Goal: Check status: Check status

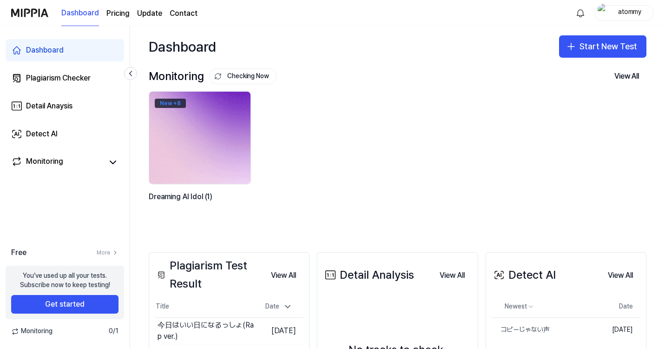
click at [172, 104] on div "New + 8" at bounding box center [170, 103] width 31 height 9
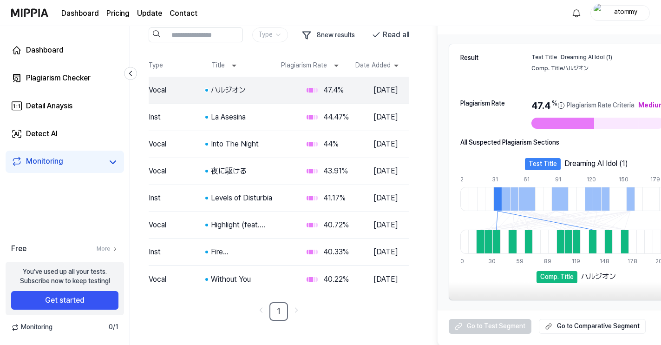
scroll to position [84, 0]
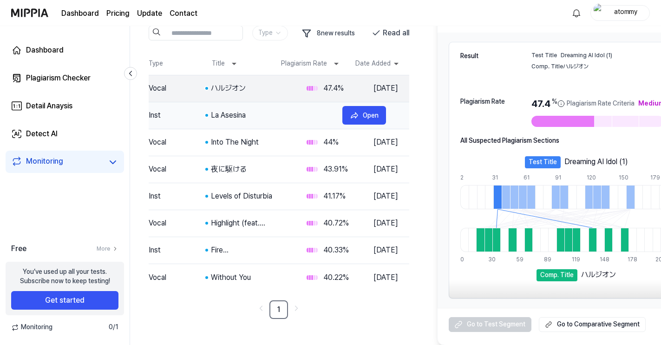
click at [292, 115] on div "La Asesina" at bounding box center [273, 115] width 124 height 11
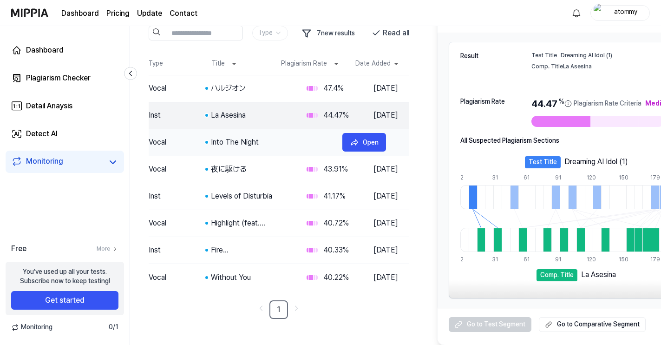
click at [290, 144] on div "Into The Night" at bounding box center [273, 142] width 124 height 11
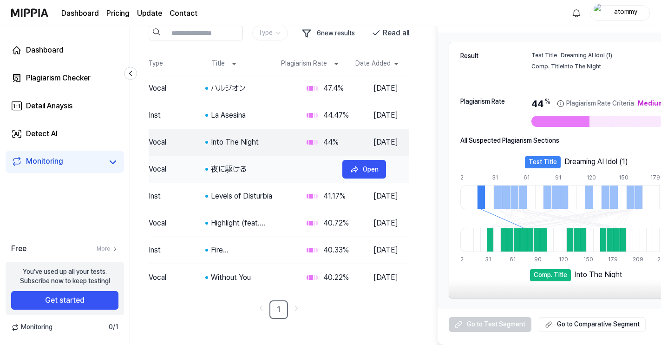
click at [275, 172] on div "夜に駆ける" at bounding box center [273, 169] width 124 height 11
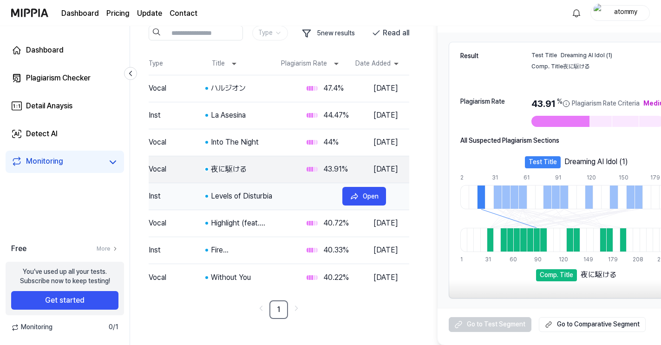
click at [274, 197] on div "Levels of Disturbia" at bounding box center [273, 196] width 124 height 11
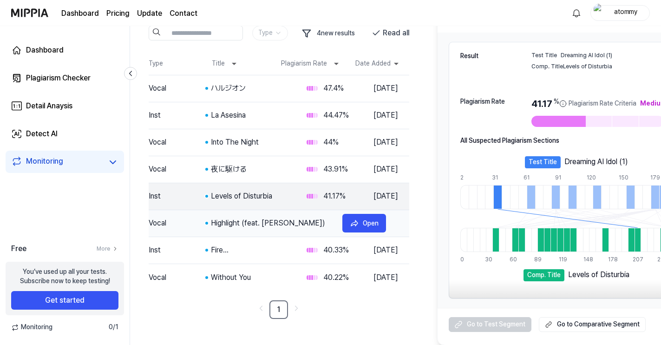
click at [276, 222] on div "Highlight (feat. [PERSON_NAME])" at bounding box center [273, 222] width 124 height 11
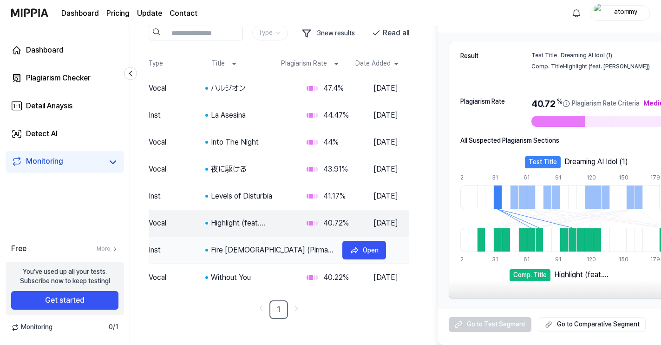
click at [277, 250] on div "Fire [DEMOGRAPHIC_DATA] (Pirmaut Remix)" at bounding box center [273, 249] width 124 height 11
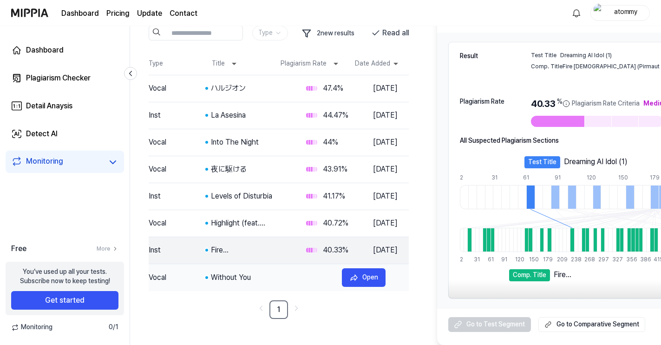
click at [270, 272] on div "Without You" at bounding box center [273, 277] width 124 height 11
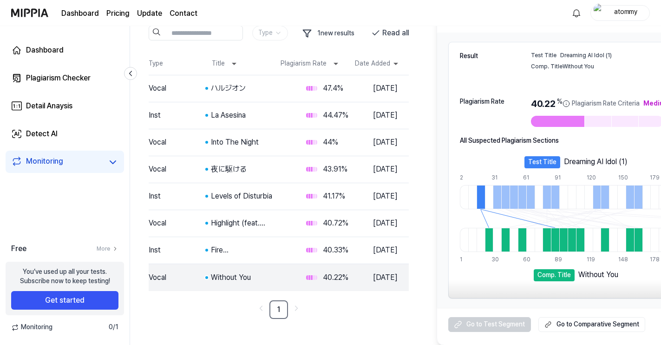
click at [270, 272] on div "Without You" at bounding box center [251, 277] width 80 height 11
click at [368, 86] on div "Open" at bounding box center [371, 88] width 16 height 10
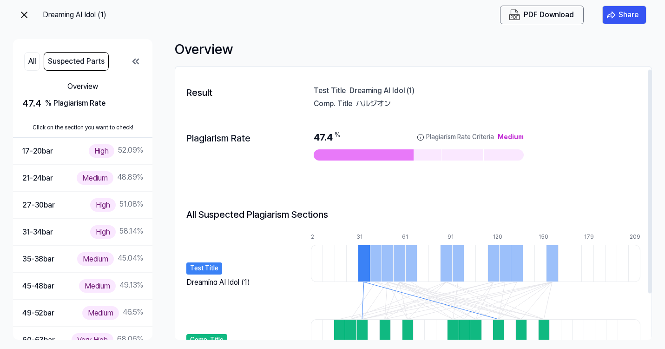
scroll to position [59, 0]
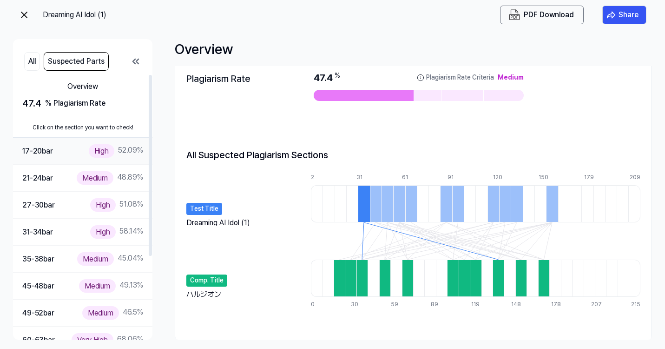
click at [89, 149] on div "High" at bounding box center [102, 150] width 26 height 13
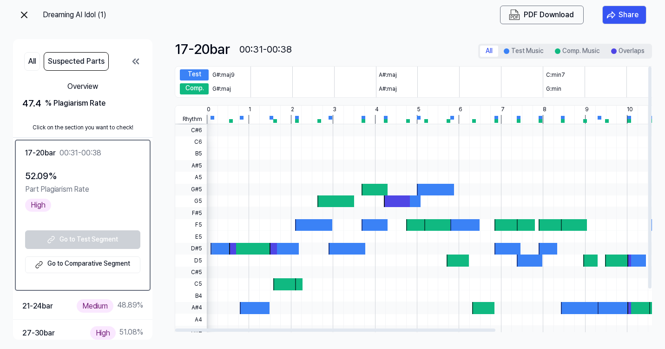
click at [194, 76] on div "Test Music" at bounding box center [194, 74] width 29 height 11
click at [195, 86] on div "Comp. Music" at bounding box center [194, 88] width 29 height 11
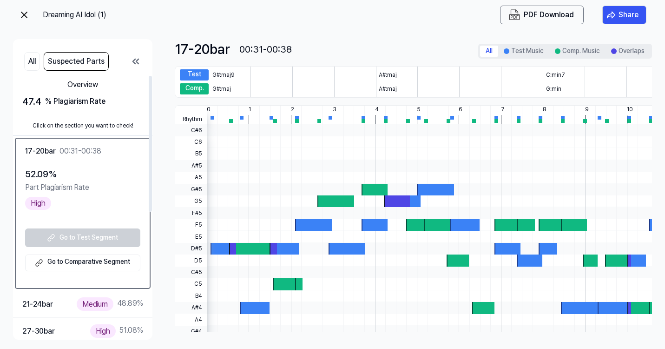
scroll to position [1, 0]
click at [84, 200] on div "52.09 % Part Plagiarism Rate High" at bounding box center [82, 188] width 115 height 43
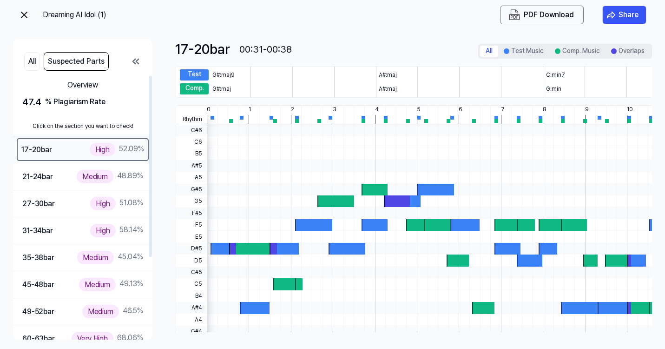
click at [81, 148] on div "17-20 bar High 52.09 %" at bounding box center [82, 149] width 123 height 13
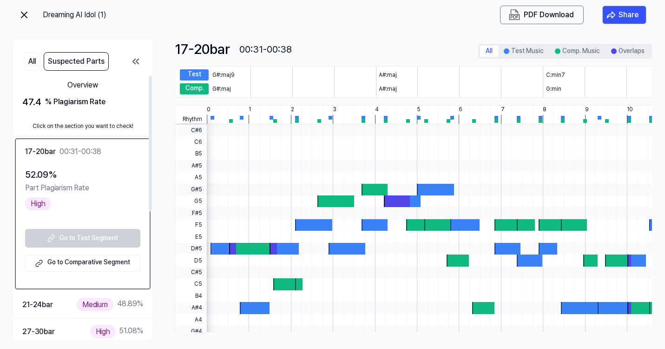
click at [73, 240] on div "Go to Test Segment Go to Comparative Segment" at bounding box center [82, 250] width 115 height 43
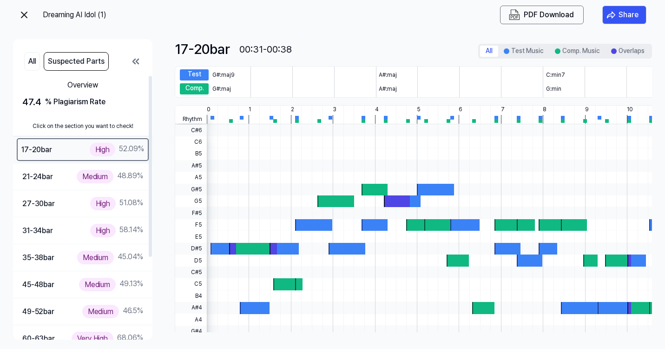
click at [100, 151] on div "High" at bounding box center [103, 149] width 26 height 13
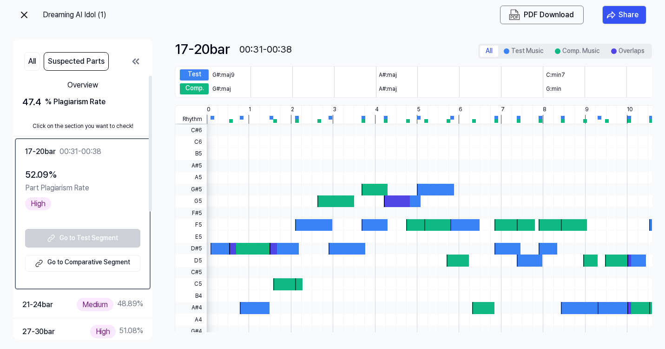
click at [86, 267] on link "Go to Comparative Segment" at bounding box center [82, 263] width 115 height 17
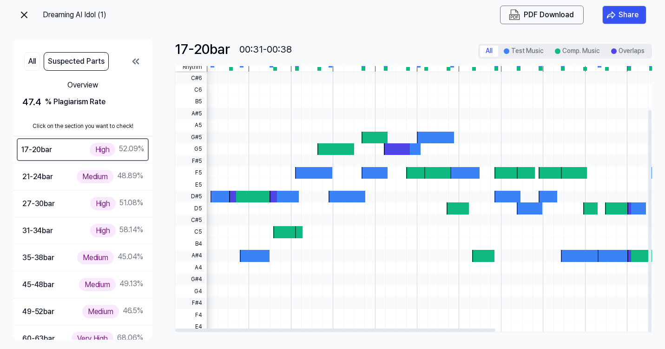
scroll to position [0, 0]
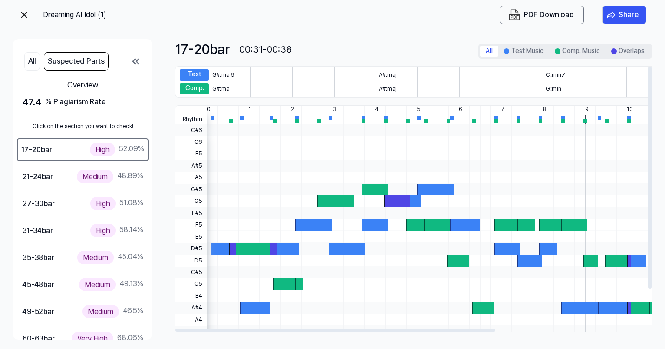
click at [198, 73] on div "Test Music" at bounding box center [194, 74] width 29 height 11
click at [196, 87] on div "Comp. Music" at bounding box center [194, 88] width 29 height 11
click at [25, 12] on img at bounding box center [24, 14] width 11 height 11
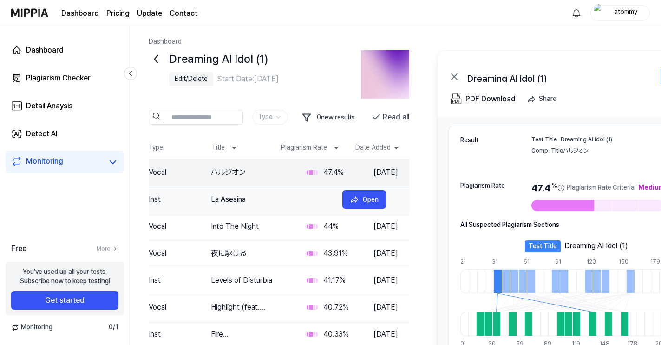
click at [304, 195] on div "La Asesina" at bounding box center [273, 199] width 124 height 11
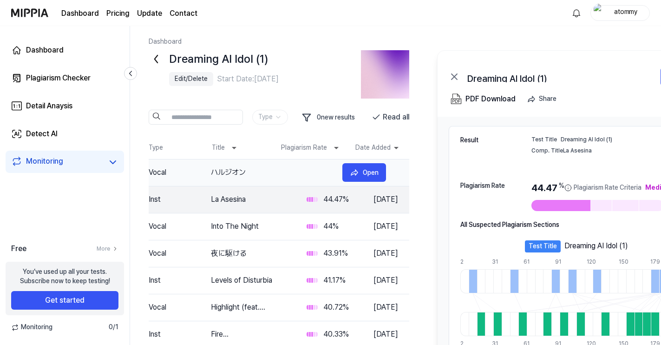
click at [307, 167] on div "ハルジオン" at bounding box center [273, 172] width 124 height 11
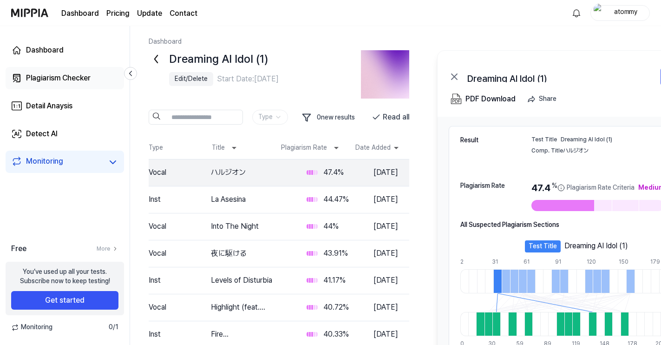
click at [89, 76] on div "Plagiarism Checker" at bounding box center [58, 77] width 65 height 11
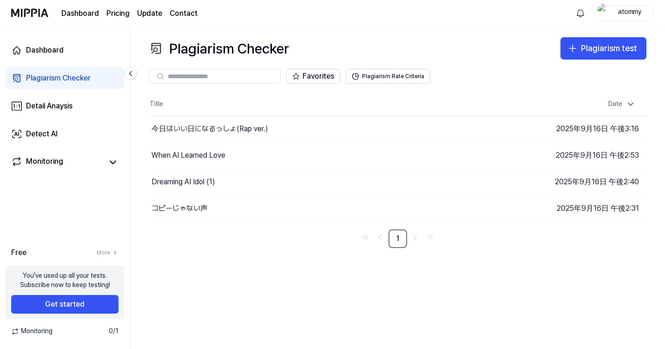
click at [115, 14] on page\) "Pricing" at bounding box center [117, 13] width 23 height 11
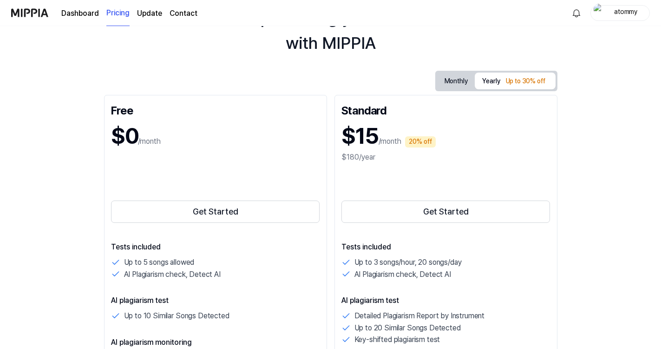
scroll to position [20, 0]
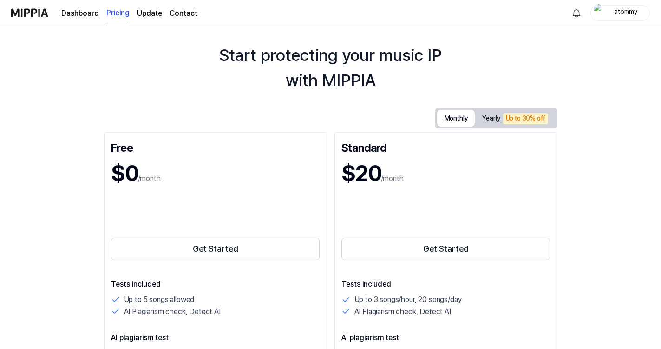
click at [455, 118] on button "Monthly" at bounding box center [456, 118] width 38 height 17
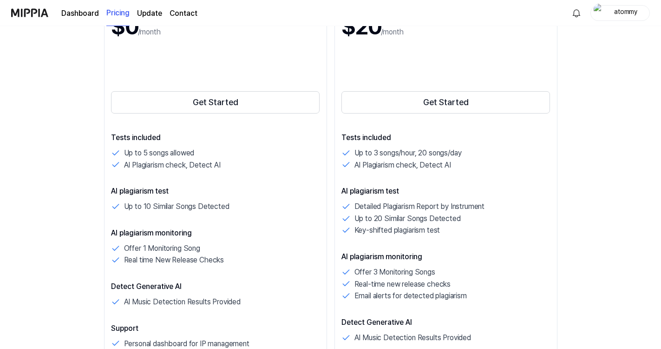
scroll to position [64, 0]
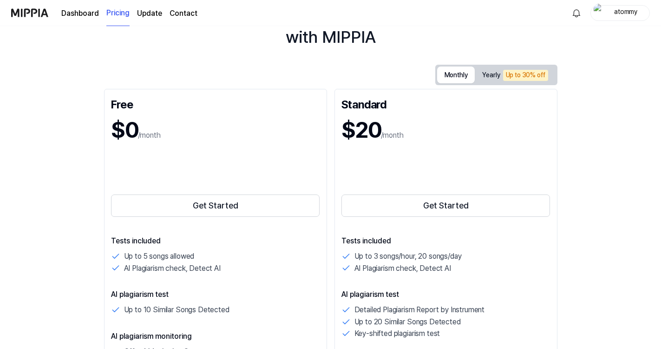
click at [83, 14] on link "Dashboard" at bounding box center [80, 13] width 38 height 11
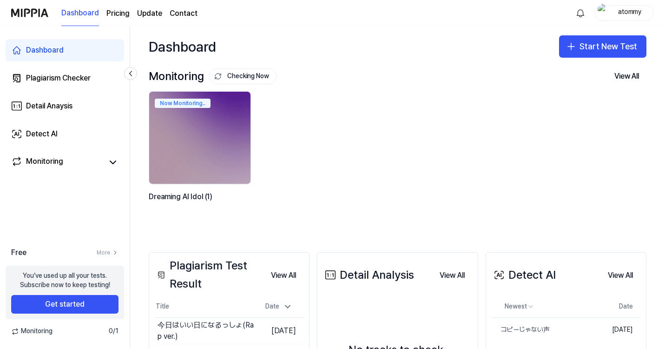
click at [39, 15] on img at bounding box center [29, 13] width 37 height 26
click at [74, 80] on div "Plagiarism Checker" at bounding box center [58, 77] width 65 height 11
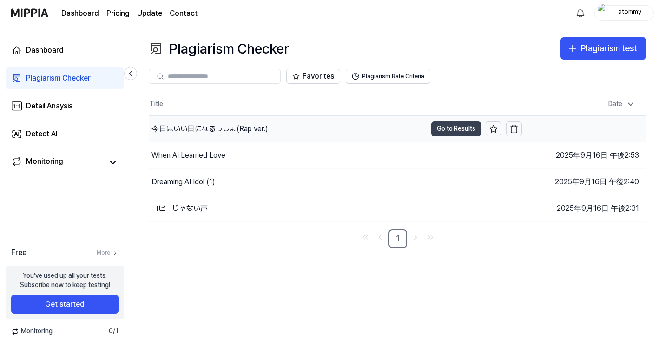
click at [454, 131] on button "Go to Results" at bounding box center [456, 128] width 50 height 15
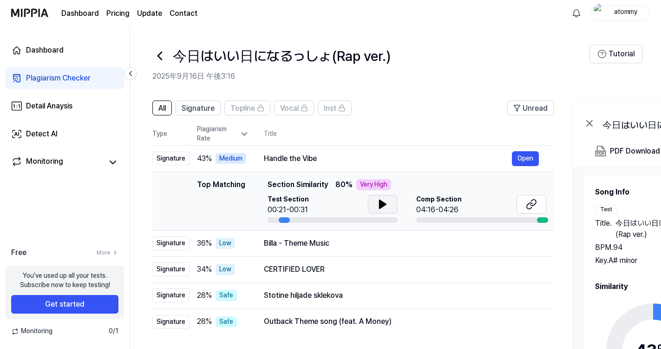
click at [387, 206] on icon at bounding box center [382, 203] width 11 height 11
click at [532, 158] on button "Open" at bounding box center [525, 158] width 27 height 15
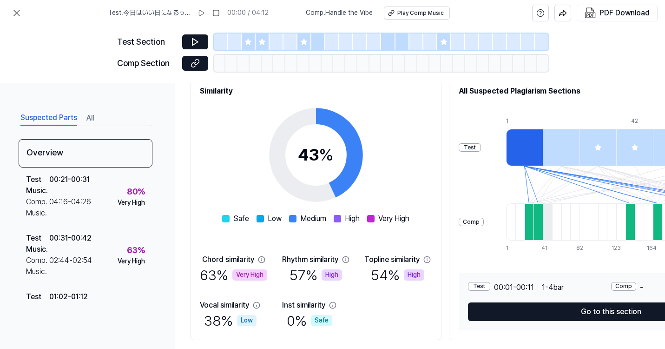
scroll to position [114, 0]
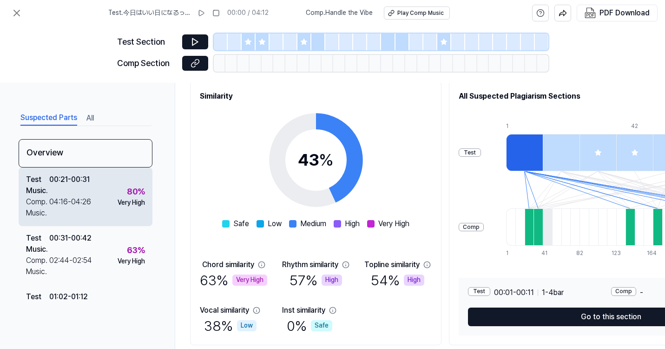
click at [72, 194] on div "00:21 - 00:31" at bounding box center [69, 185] width 40 height 22
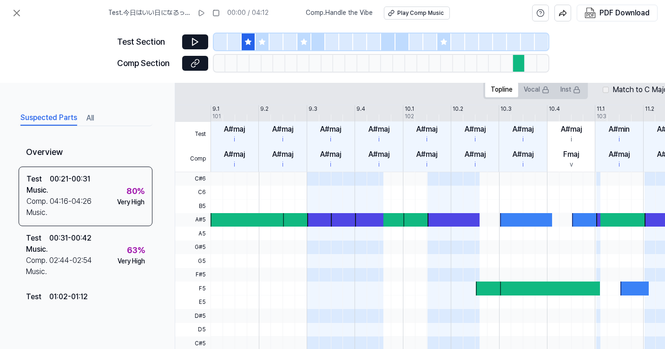
scroll to position [189, 0]
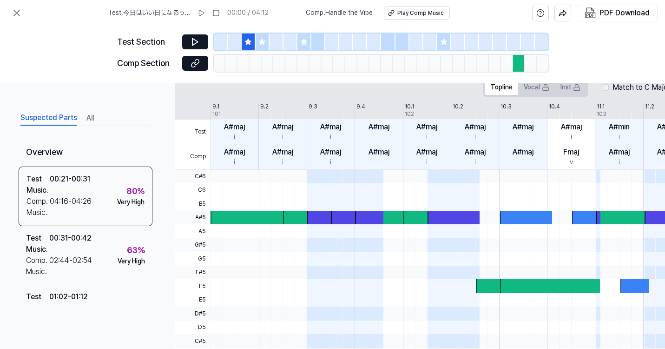
click at [264, 42] on icon at bounding box center [261, 41] width 7 height 7
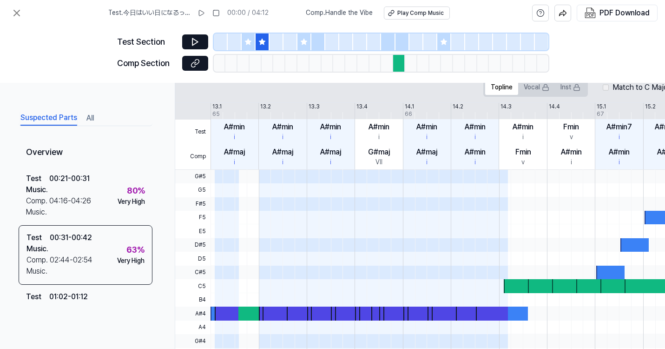
click at [305, 41] on icon at bounding box center [304, 42] width 6 height 6
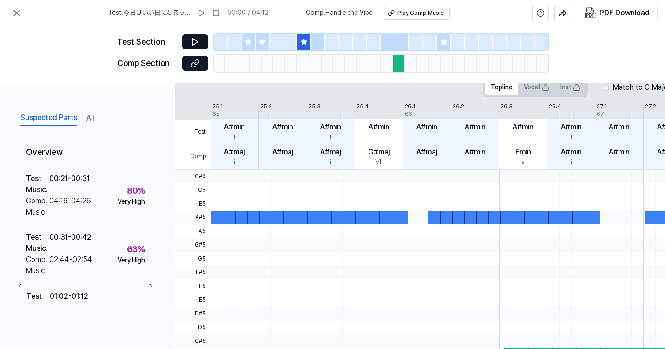
click at [443, 43] on icon at bounding box center [444, 42] width 6 height 6
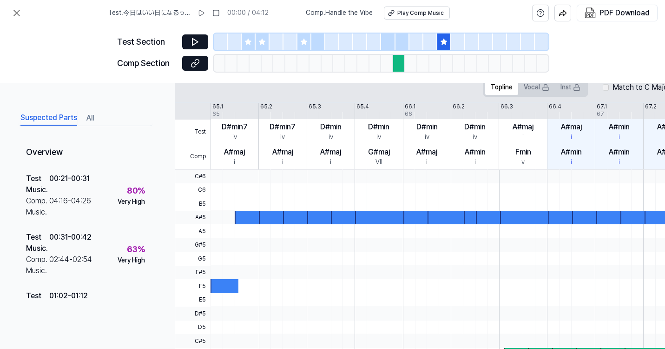
click at [250, 39] on icon at bounding box center [247, 41] width 7 height 7
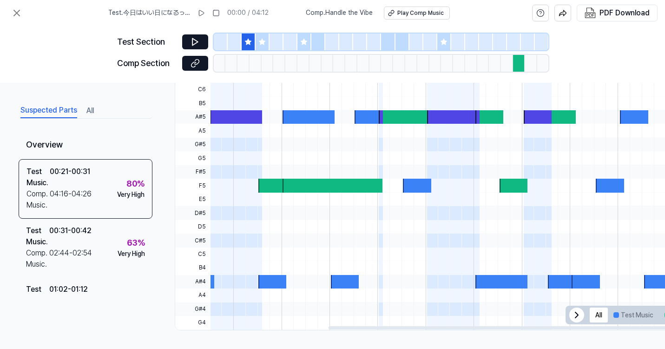
scroll to position [0, 221]
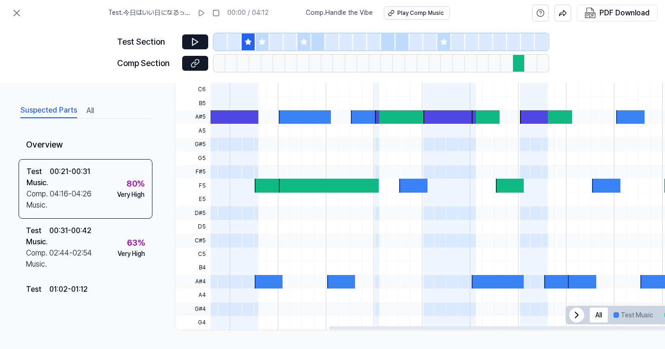
click at [573, 309] on icon at bounding box center [576, 314] width 11 height 11
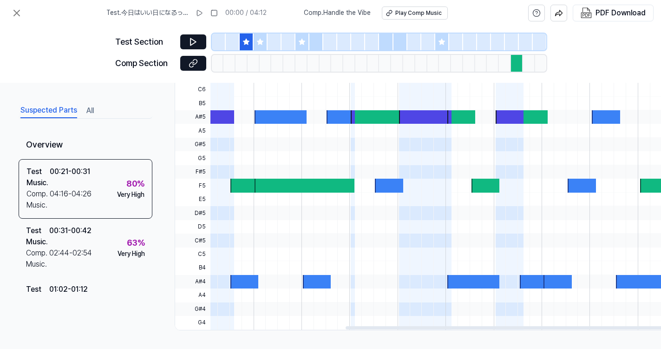
scroll to position [292, 93]
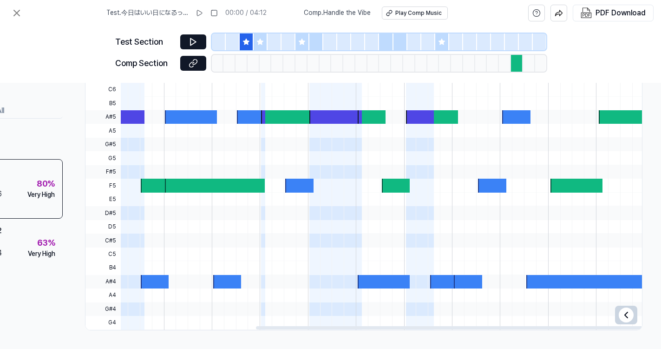
click at [625, 312] on icon at bounding box center [626, 315] width 3 height 6
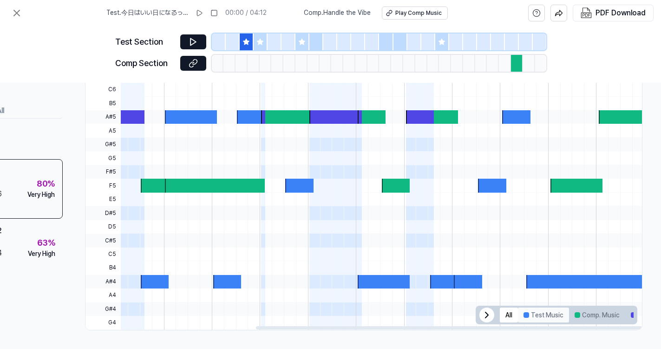
click at [538, 313] on button "Test Music" at bounding box center [543, 314] width 51 height 15
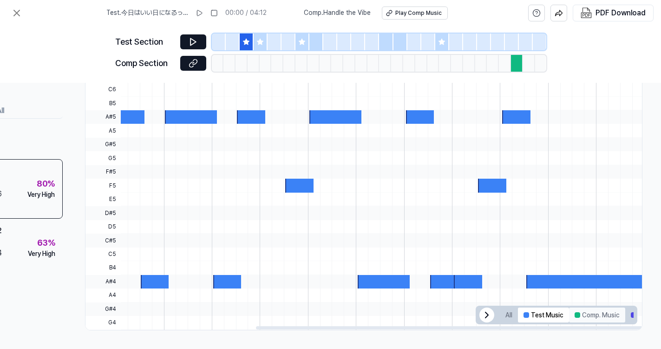
click at [585, 311] on button "Comp. Music" at bounding box center [597, 314] width 56 height 15
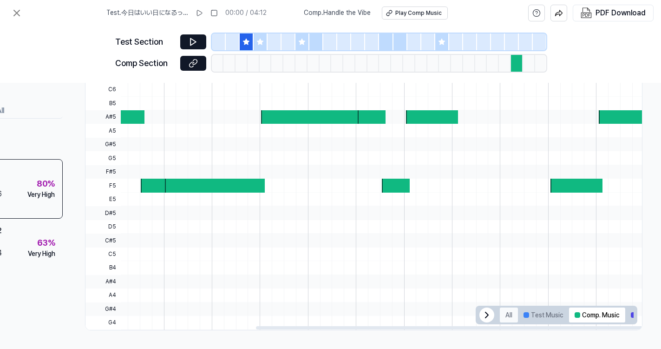
click at [503, 310] on button "All" at bounding box center [509, 314] width 18 height 15
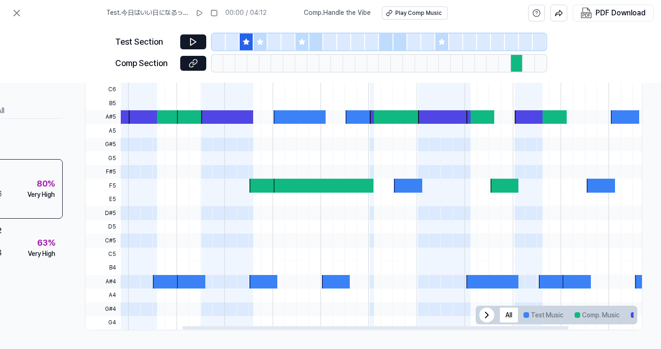
scroll to position [0, 139]
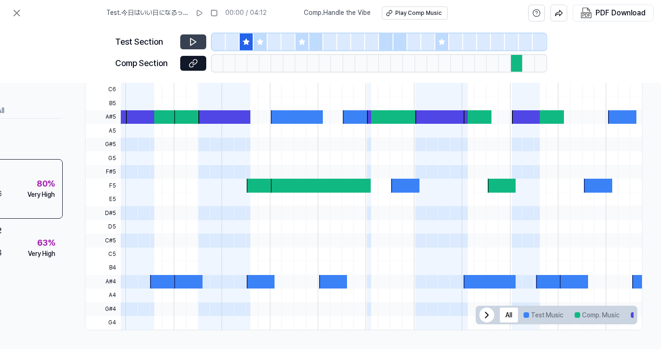
click at [191, 39] on icon at bounding box center [194, 42] width 6 height 7
click at [194, 62] on icon at bounding box center [191, 64] width 5 height 5
click at [194, 40] on icon at bounding box center [194, 42] width 6 height 7
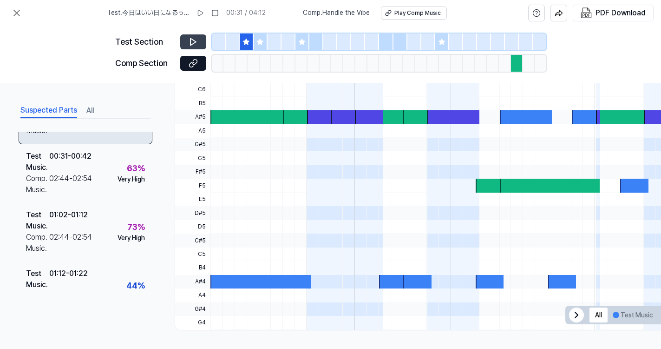
scroll to position [0, 0]
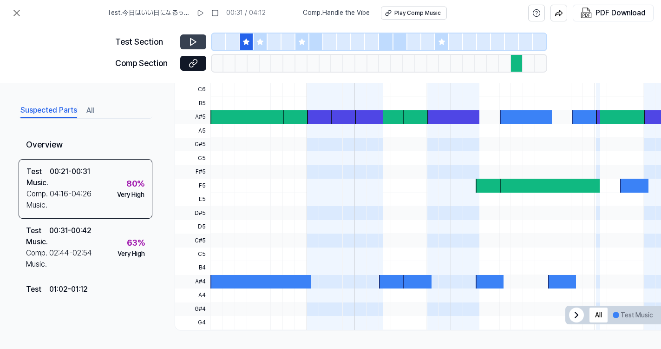
click at [91, 110] on button "All" at bounding box center [89, 110] width 7 height 15
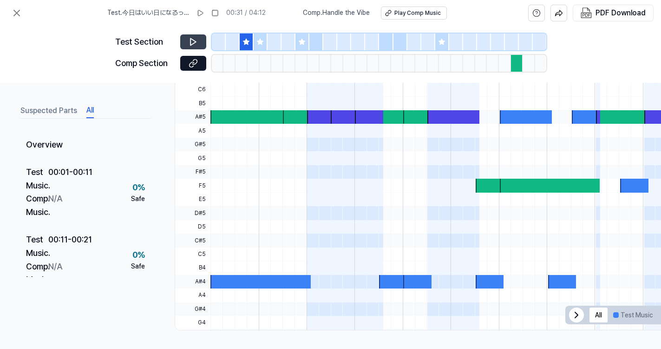
click at [53, 111] on button "Suspected Parts" at bounding box center [48, 110] width 57 height 15
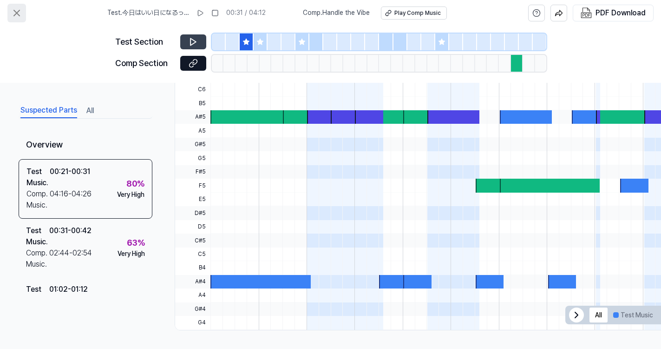
click at [13, 14] on icon at bounding box center [16, 12] width 11 height 11
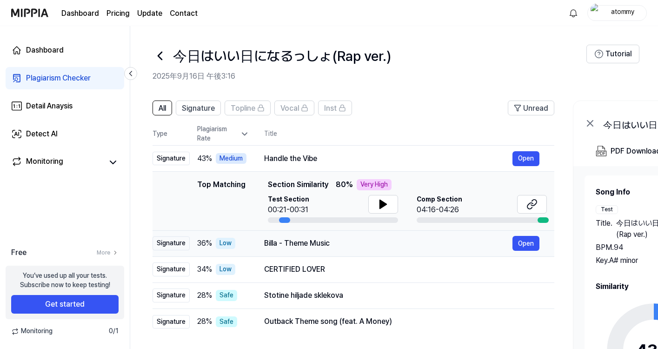
click at [445, 233] on td "Billa - Theme Music Open" at bounding box center [401, 243] width 305 height 26
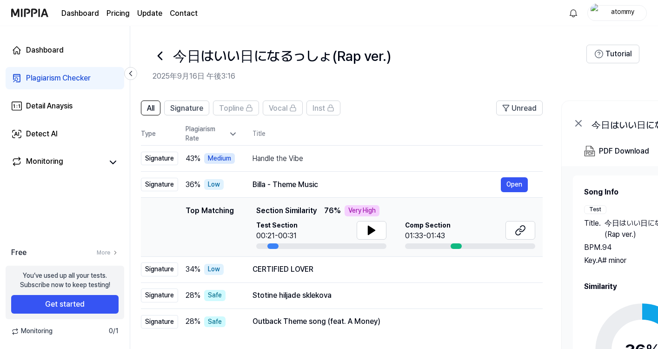
click at [157, 57] on icon at bounding box center [159, 55] width 15 height 15
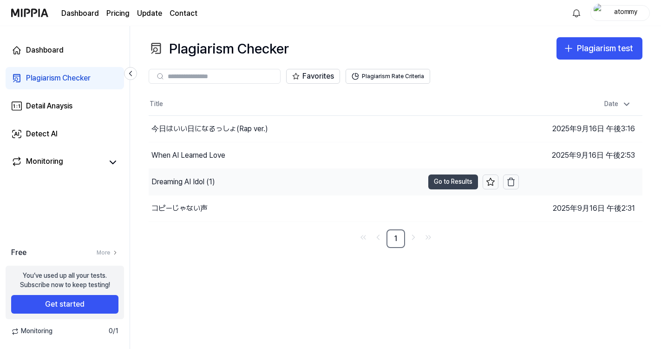
click at [455, 181] on button "Go to Results" at bounding box center [453, 181] width 50 height 15
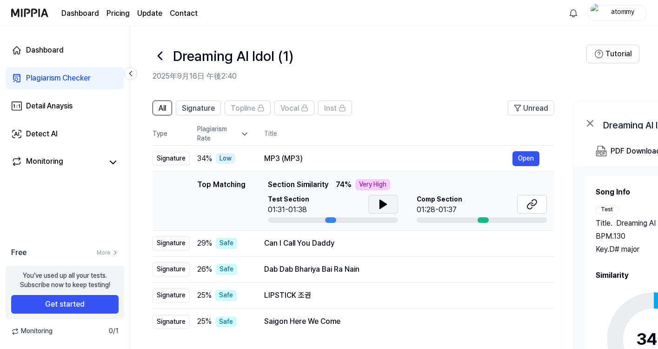
click at [385, 205] on icon at bounding box center [382, 203] width 11 height 11
click at [525, 160] on button "Open" at bounding box center [525, 158] width 27 height 15
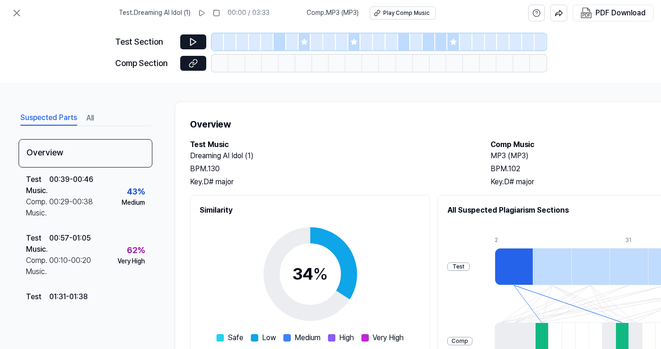
click at [303, 41] on icon at bounding box center [304, 42] width 6 height 6
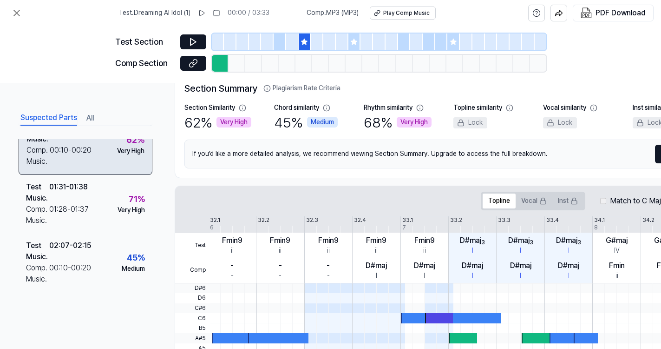
scroll to position [144, 0]
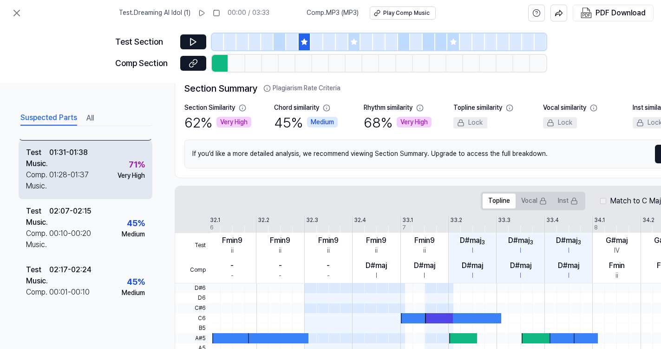
click at [110, 175] on div "Test Music . 01:31 - 01:38 Comp. Music . 01:28 - 01:37 71 % Very High" at bounding box center [86, 169] width 134 height 59
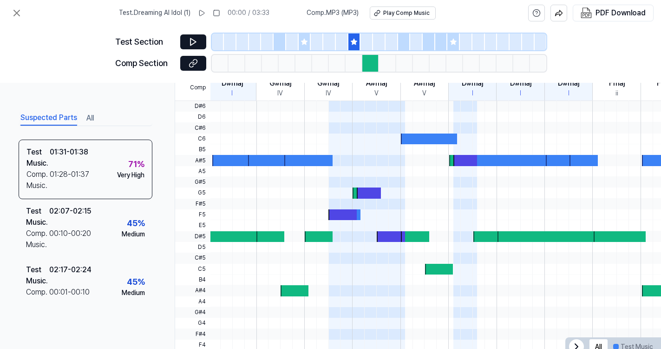
scroll to position [258, 0]
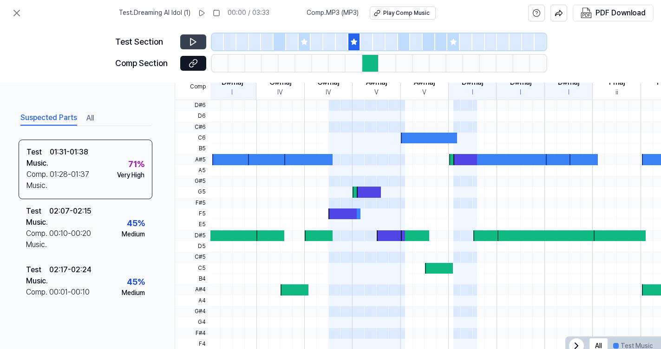
click at [196, 37] on icon at bounding box center [193, 41] width 9 height 9
click at [195, 62] on icon at bounding box center [193, 63] width 9 height 9
click at [16, 11] on icon at bounding box center [16, 12] width 11 height 11
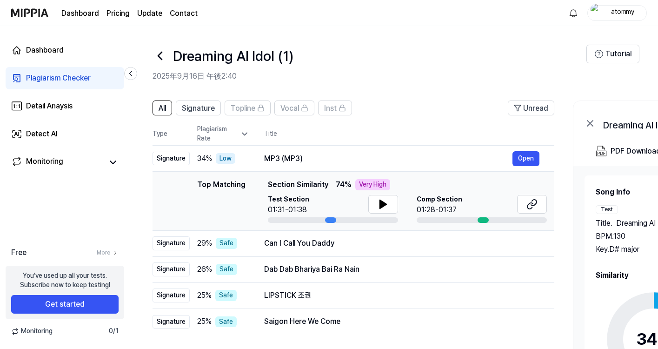
click at [160, 51] on icon at bounding box center [159, 55] width 15 height 15
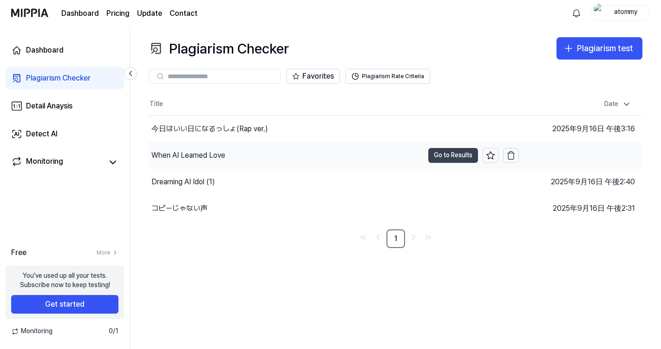
click at [466, 156] on button "Go to Results" at bounding box center [453, 155] width 50 height 15
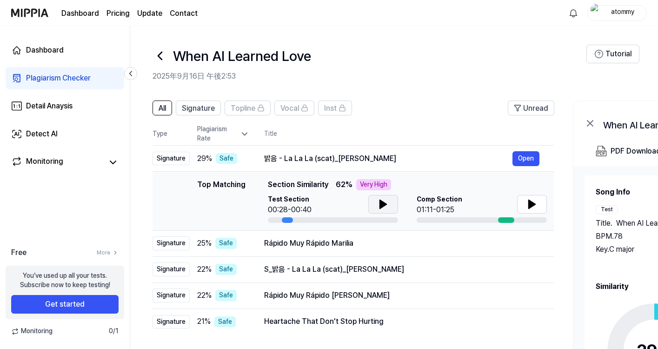
click at [383, 205] on icon at bounding box center [383, 204] width 7 height 8
click at [532, 156] on button "Open" at bounding box center [525, 158] width 27 height 15
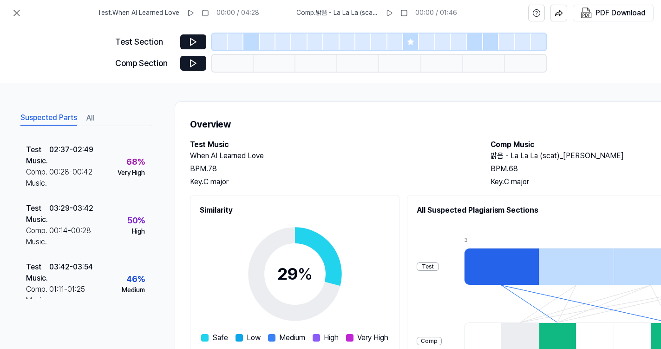
scroll to position [106, 0]
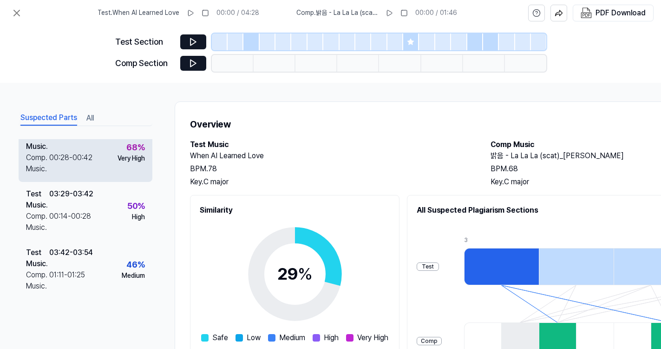
click at [86, 154] on div "00:28 - 00:42" at bounding box center [70, 163] width 43 height 22
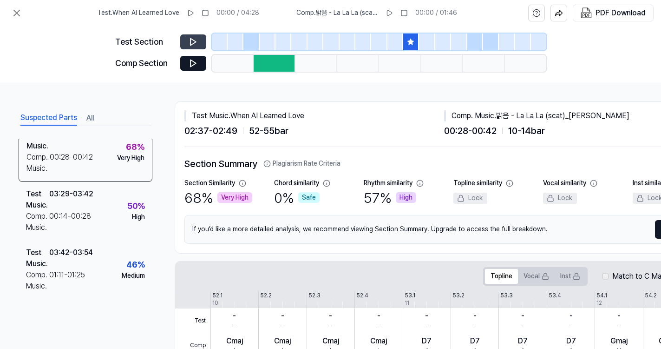
click at [197, 43] on icon at bounding box center [193, 41] width 9 height 9
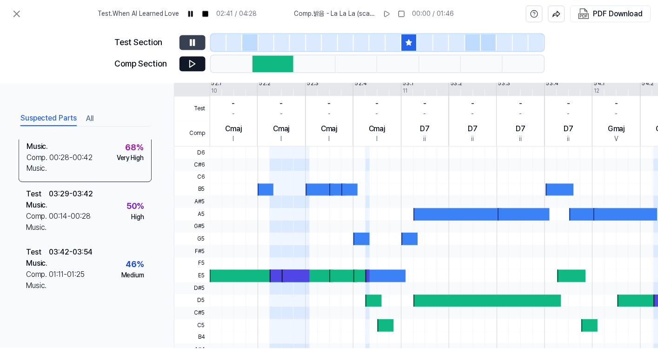
scroll to position [213, 0]
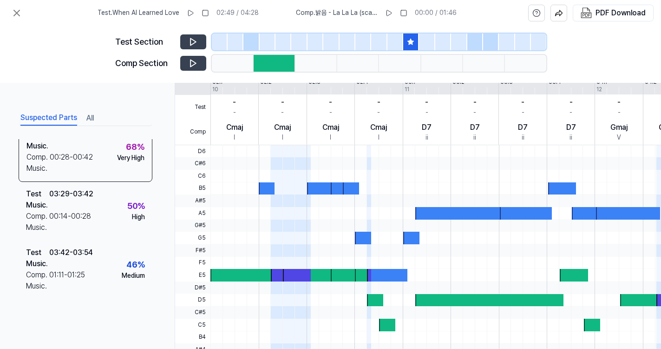
click at [192, 63] on icon at bounding box center [193, 63] width 9 height 9
click at [192, 64] on icon at bounding box center [191, 63] width 1 height 6
click at [17, 12] on icon at bounding box center [17, 13] width 6 height 6
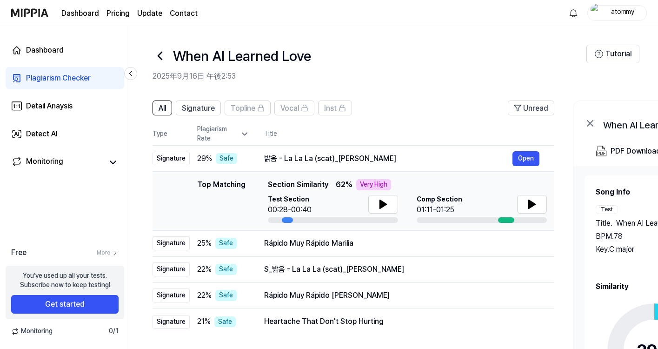
click at [161, 59] on icon at bounding box center [160, 55] width 4 height 7
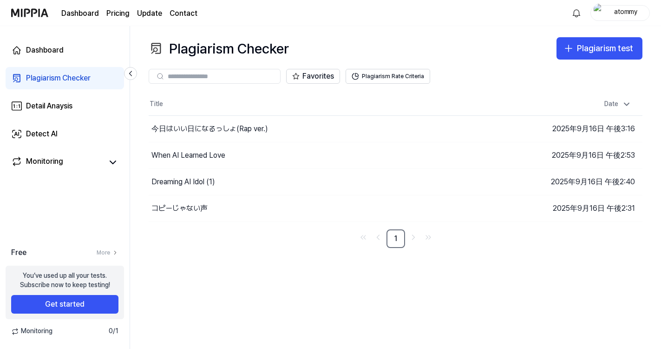
click at [123, 13] on page\) "Pricing" at bounding box center [117, 13] width 23 height 11
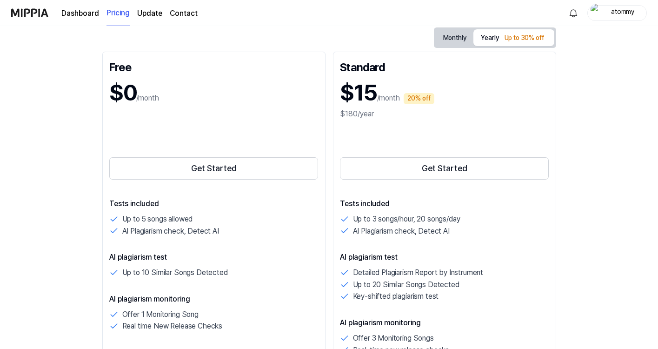
scroll to position [103, 0]
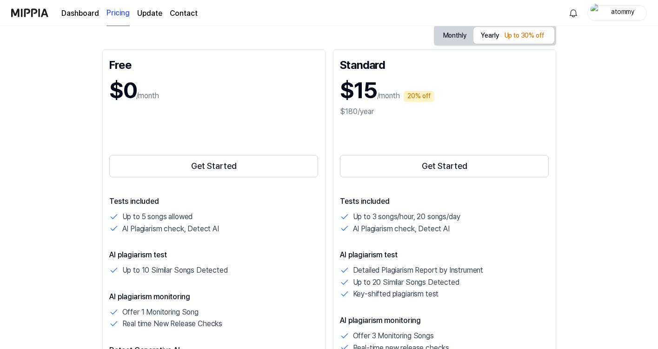
click at [441, 39] on button "Monthly" at bounding box center [454, 35] width 38 height 14
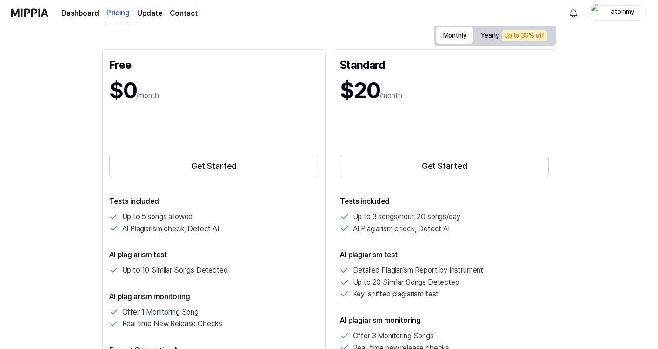
click at [486, 35] on button "Yearly Up to 30% off" at bounding box center [513, 35] width 80 height 16
click at [450, 38] on button "Monthly" at bounding box center [454, 35] width 38 height 17
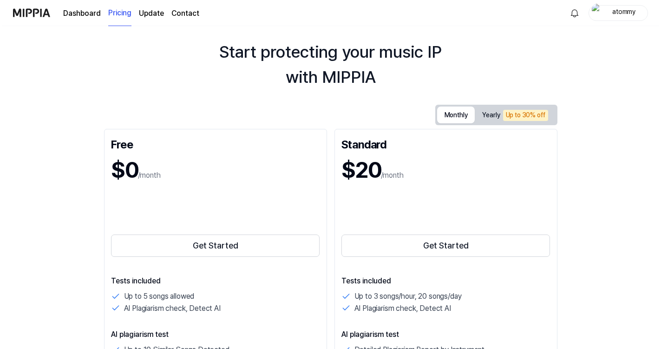
scroll to position [0, 0]
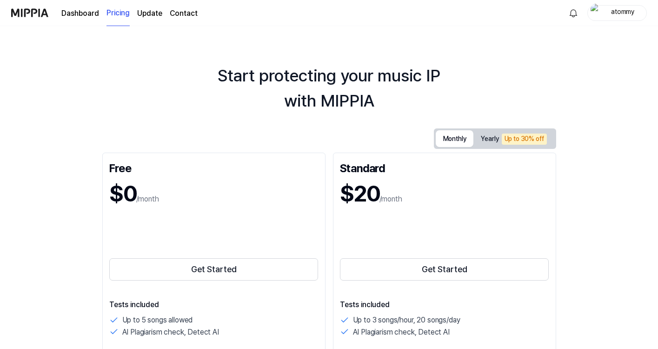
click at [82, 13] on link "Dashboard" at bounding box center [80, 13] width 38 height 11
